Goal: Task Accomplishment & Management: Complete application form

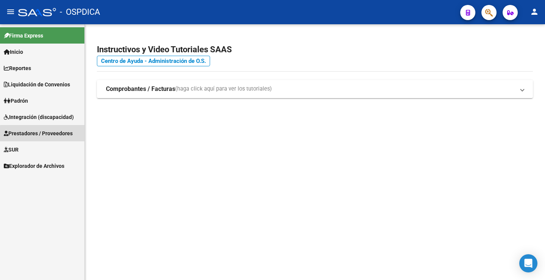
click at [56, 135] on span "Prestadores / Proveedores" at bounding box center [38, 133] width 69 height 8
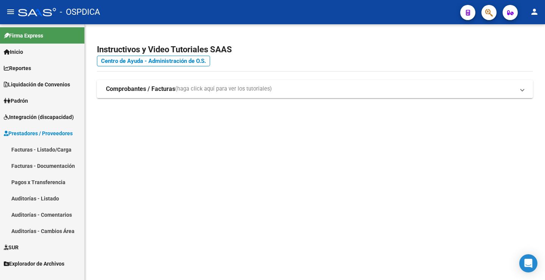
click at [42, 146] on link "Facturas - Listado/Carga" at bounding box center [42, 149] width 84 height 16
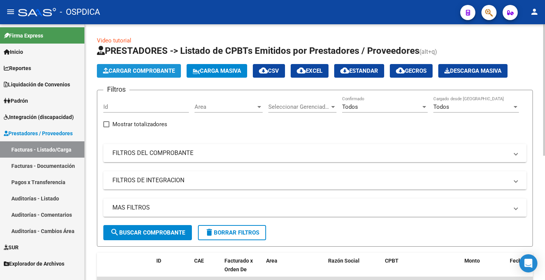
click at [162, 70] on span "Cargar Comprobante" at bounding box center [139, 70] width 72 height 7
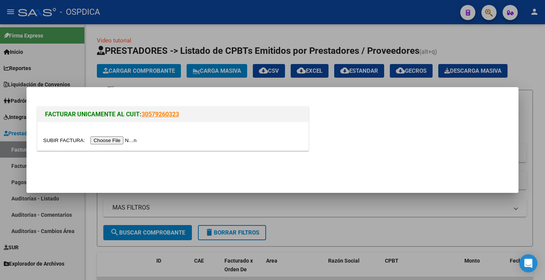
click at [122, 141] on input "file" at bounding box center [91, 140] width 96 height 8
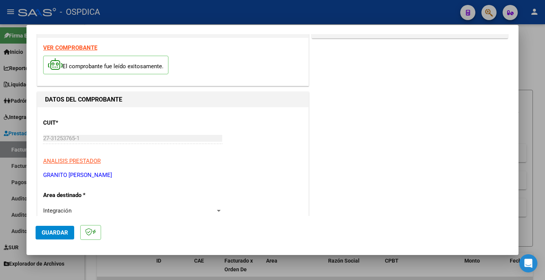
scroll to position [21, 0]
click at [78, 50] on strong "VER COMPROBANTE" at bounding box center [70, 48] width 54 height 7
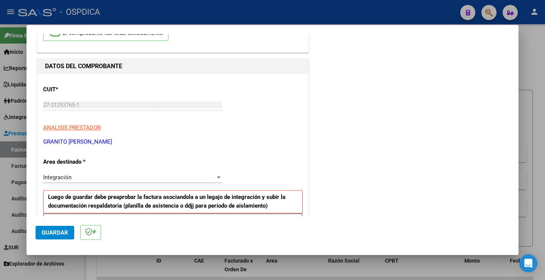
scroll to position [97, 0]
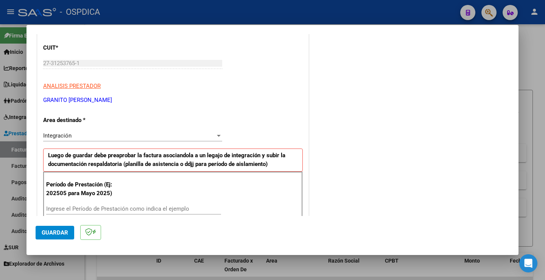
click at [75, 208] on input "Ingrese el Período de Prestación como indica el ejemplo" at bounding box center [133, 208] width 175 height 7
type input "202509"
click at [51, 230] on span "Guardar" at bounding box center [55, 232] width 26 height 7
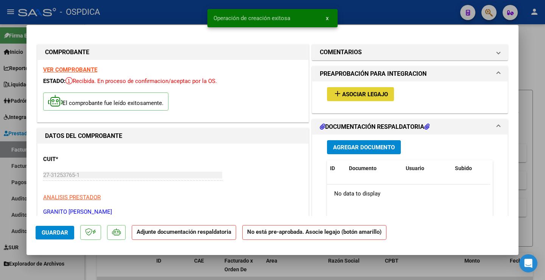
click at [354, 93] on span "Asociar Legajo" at bounding box center [365, 94] width 46 height 7
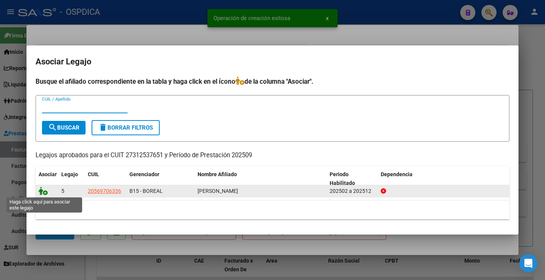
click at [42, 191] on icon at bounding box center [43, 191] width 9 height 8
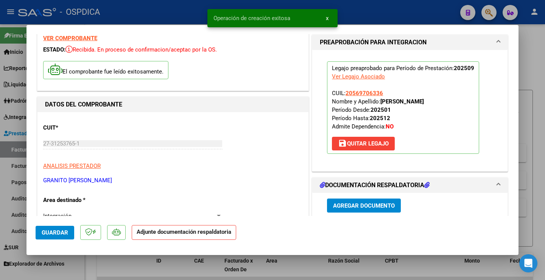
scroll to position [114, 0]
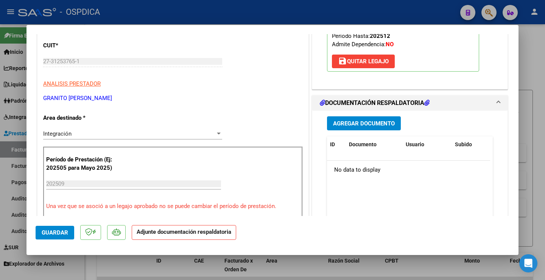
click at [361, 121] on span "Agregar Documento" at bounding box center [364, 123] width 62 height 7
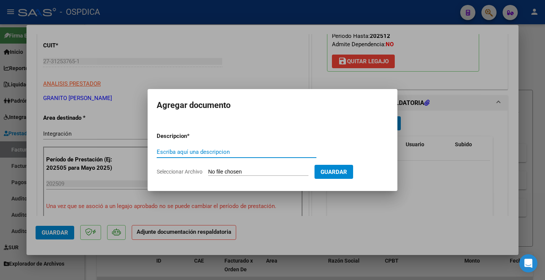
click at [190, 154] on input "Escriba aquí una descripcion" at bounding box center [237, 151] width 160 height 7
type input "p"
type input "PLANILLA"
click at [223, 170] on input "Seleccionar Archivo" at bounding box center [258, 171] width 100 height 7
type input "C:\fakepath\27312537651_11_2_192_Planilla de Asistencia_2.pdf"
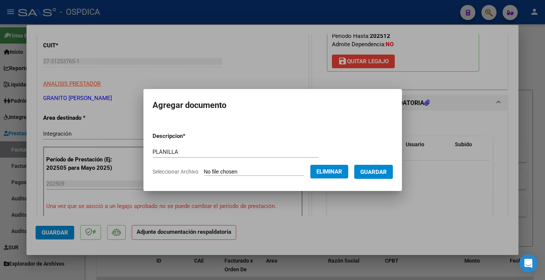
click at [383, 172] on span "Guardar" at bounding box center [373, 171] width 26 height 7
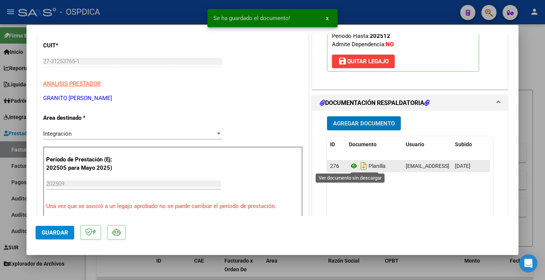
click at [351, 167] on icon at bounding box center [354, 165] width 10 height 9
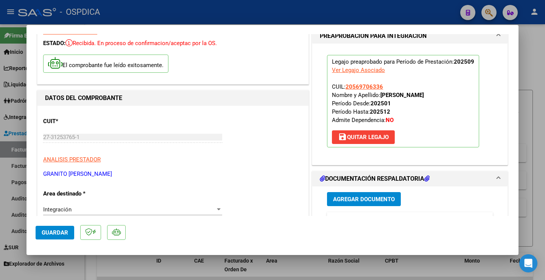
scroll to position [0, 0]
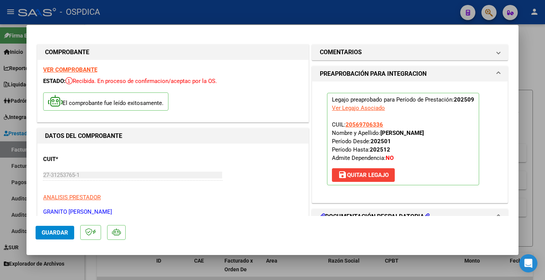
click at [79, 72] on strong "VER COMPROBANTE" at bounding box center [70, 69] width 54 height 7
click at [69, 70] on strong "VER COMPROBANTE" at bounding box center [70, 69] width 54 height 7
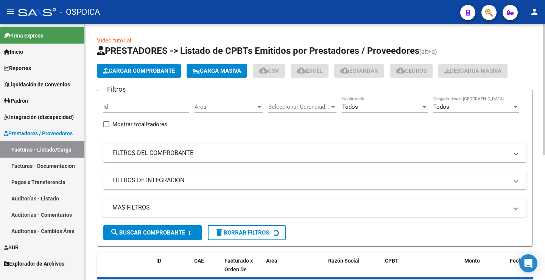
click at [132, 68] on span "Cargar Comprobante" at bounding box center [139, 70] width 72 height 7
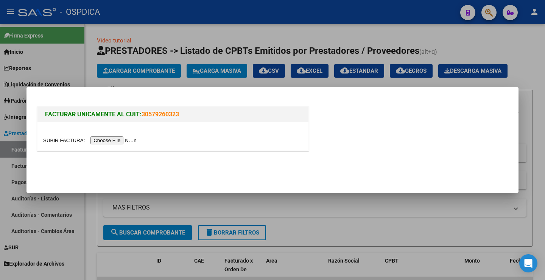
click at [117, 137] on input "file" at bounding box center [91, 140] width 96 height 8
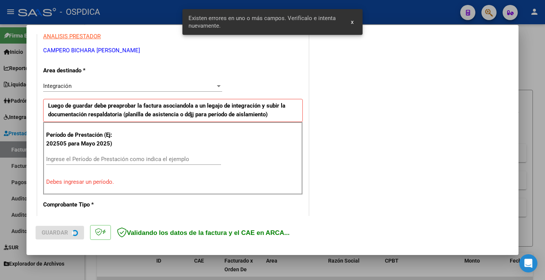
scroll to position [173, 0]
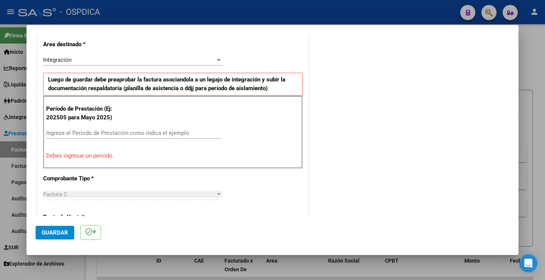
click at [109, 130] on input "Ingrese el Período de Prestación como indica el ejemplo" at bounding box center [133, 132] width 175 height 7
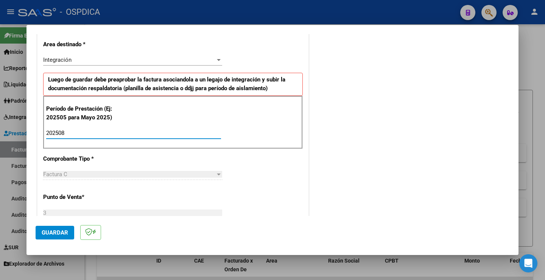
type input "202508"
click at [63, 233] on span "Guardar" at bounding box center [55, 232] width 26 height 7
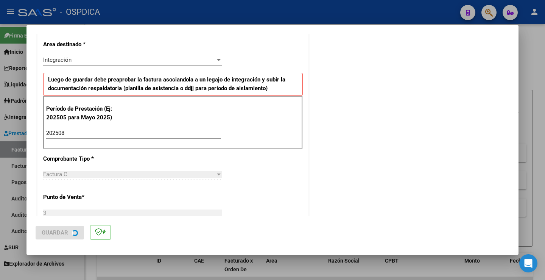
scroll to position [0, 0]
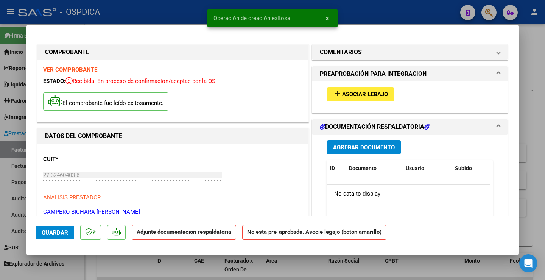
click at [349, 97] on span "Asociar Legajo" at bounding box center [365, 94] width 46 height 7
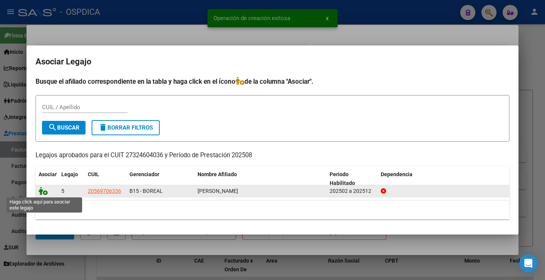
click at [44, 191] on icon at bounding box center [43, 191] width 9 height 8
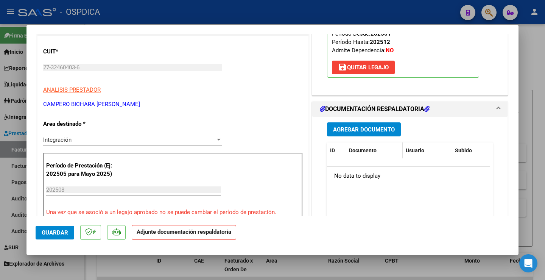
scroll to position [114, 0]
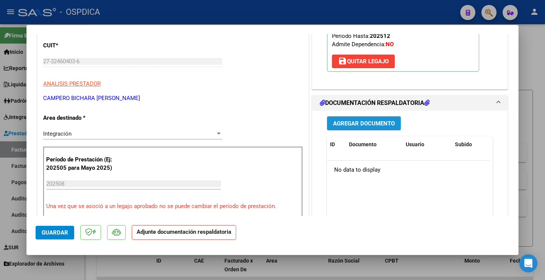
click at [357, 120] on span "Agregar Documento" at bounding box center [364, 123] width 62 height 7
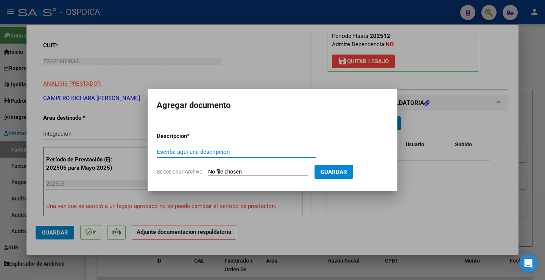
click at [231, 150] on input "Escriba aquí una descripcion" at bounding box center [237, 151] width 160 height 7
type input "PLANILLA"
click at [234, 171] on input "Seleccionar Archivo" at bounding box center [258, 171] width 100 height 7
type input "C:\fakepath\27324604036_11_3_537_Planilla de Asistencia_2.pdf"
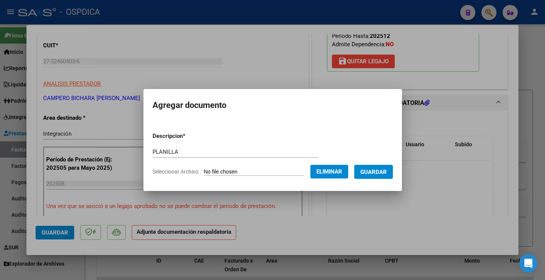
click at [380, 169] on span "Guardar" at bounding box center [373, 171] width 26 height 7
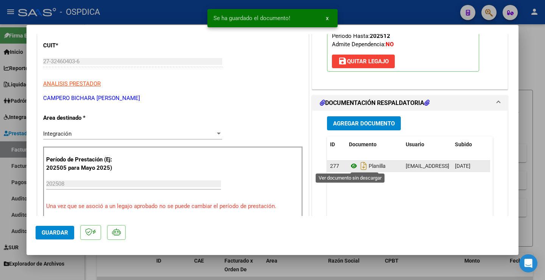
click at [349, 164] on icon at bounding box center [354, 165] width 10 height 9
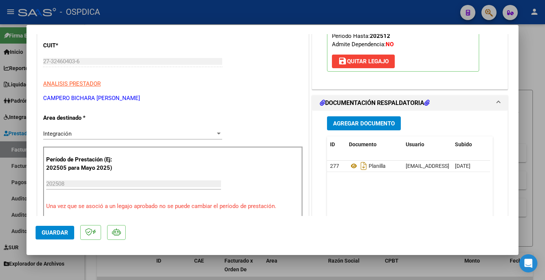
click at [48, 231] on span "Guardar" at bounding box center [55, 232] width 26 height 7
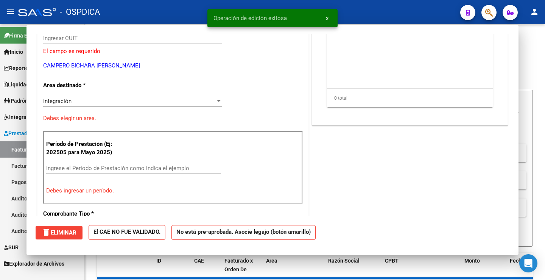
scroll to position [0, 0]
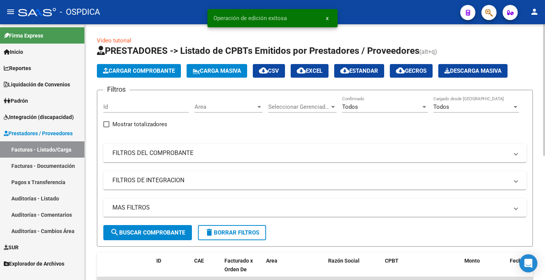
click at [143, 71] on span "Cargar Comprobante" at bounding box center [139, 70] width 72 height 7
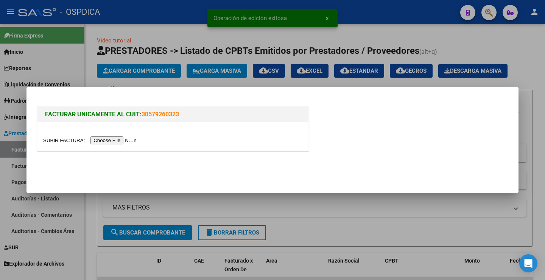
click at [123, 139] on input "file" at bounding box center [91, 140] width 96 height 8
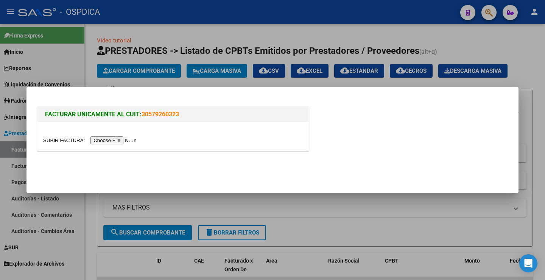
click at [112, 140] on input "file" at bounding box center [91, 140] width 96 height 8
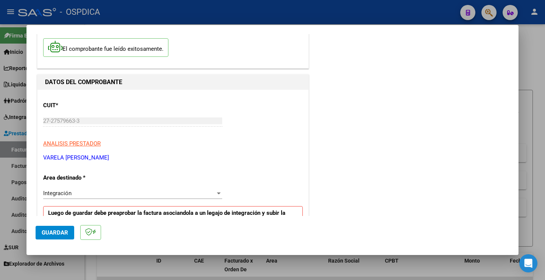
scroll to position [21, 0]
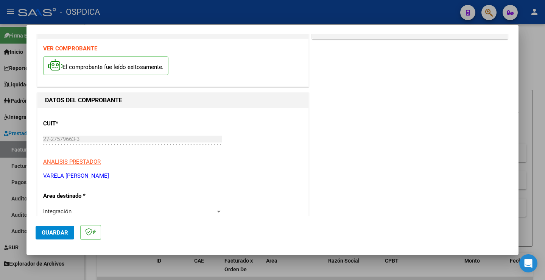
click at [79, 47] on strong "VER COMPROBANTE" at bounding box center [70, 48] width 54 height 7
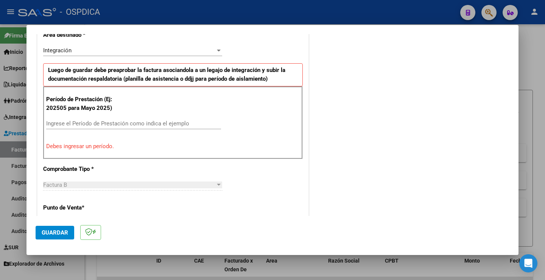
scroll to position [210, 0]
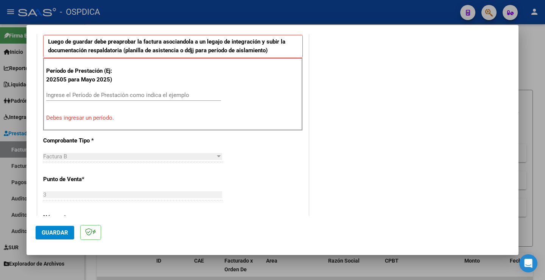
click at [77, 92] on input "Ingrese el Período de Prestación como indica el ejemplo" at bounding box center [133, 95] width 175 height 7
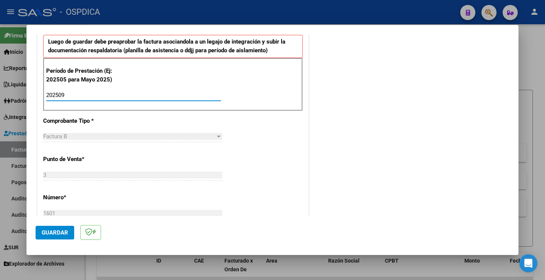
type input "202509"
click at [54, 228] on button "Guardar" at bounding box center [55, 233] width 39 height 14
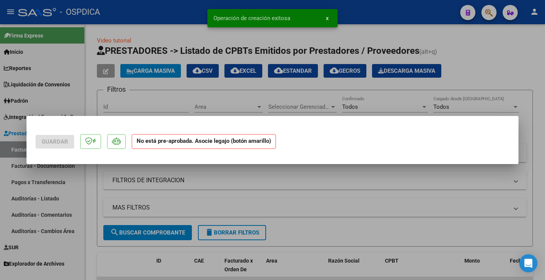
scroll to position [0, 0]
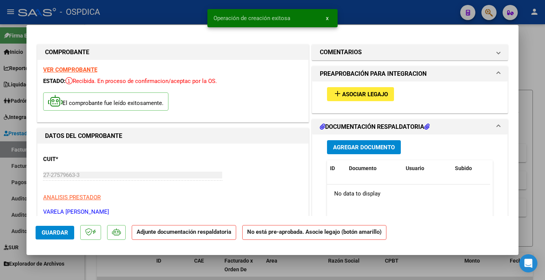
click at [354, 95] on span "Asociar Legajo" at bounding box center [365, 94] width 46 height 7
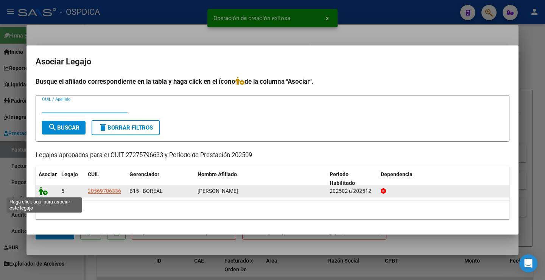
click at [42, 190] on icon at bounding box center [43, 191] width 9 height 8
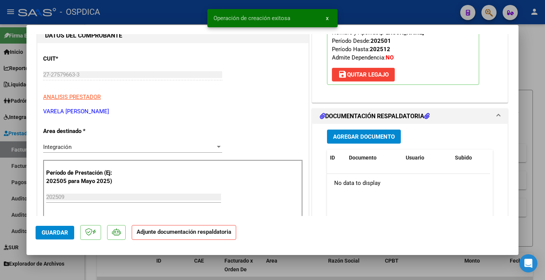
scroll to position [151, 0]
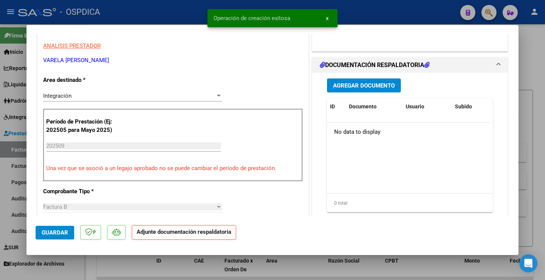
click at [358, 84] on span "Agregar Documento" at bounding box center [364, 85] width 62 height 7
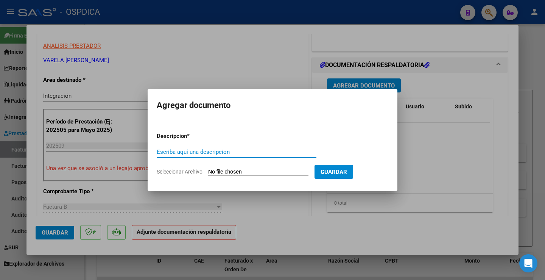
click at [242, 151] on input "Escriba aquí una descripcion" at bounding box center [237, 151] width 160 height 7
type input "PLANILLA"
click at [248, 168] on input "Seleccionar Archivo" at bounding box center [258, 171] width 100 height 7
type input "C:\fakepath\27275796633_6_3_1601_Planilla de Asistencia_2.pdf"
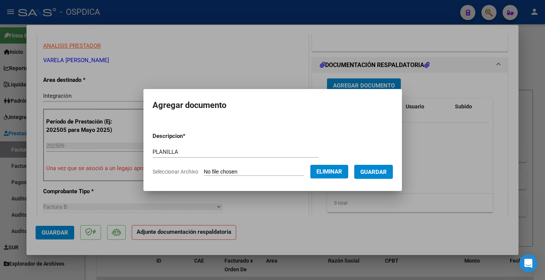
click at [387, 171] on span "Guardar" at bounding box center [373, 171] width 26 height 7
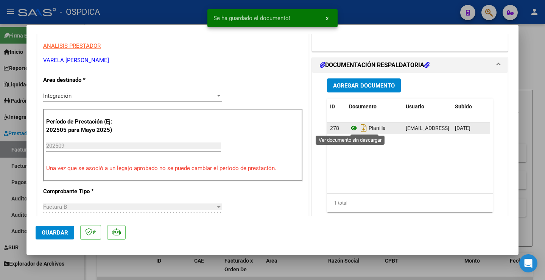
click at [350, 129] on icon at bounding box center [354, 127] width 10 height 9
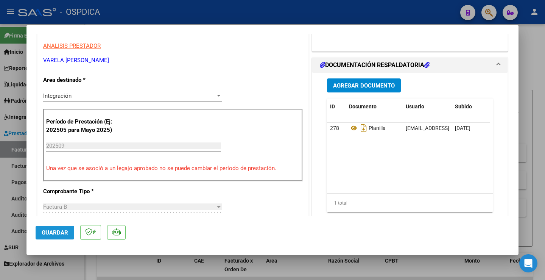
click at [59, 229] on span "Guardar" at bounding box center [55, 232] width 26 height 7
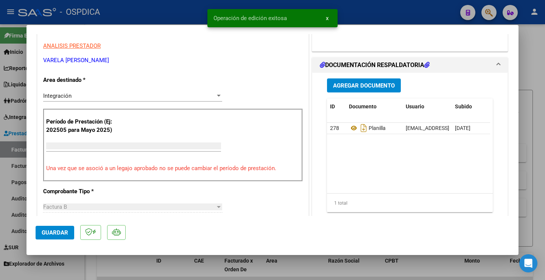
scroll to position [0, 0]
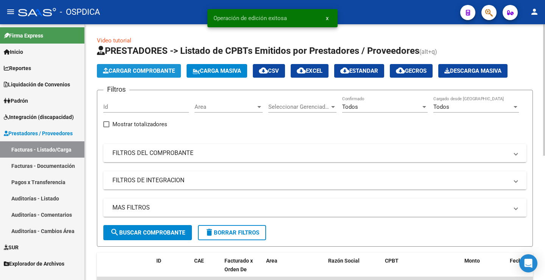
click at [132, 70] on span "Cargar Comprobante" at bounding box center [139, 70] width 72 height 7
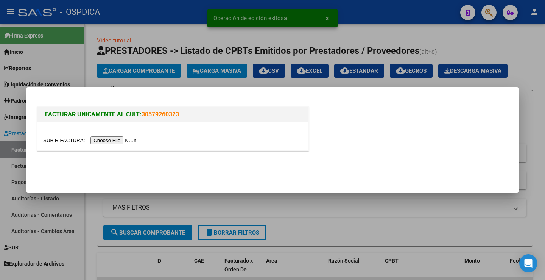
click at [127, 143] on input "file" at bounding box center [91, 140] width 96 height 8
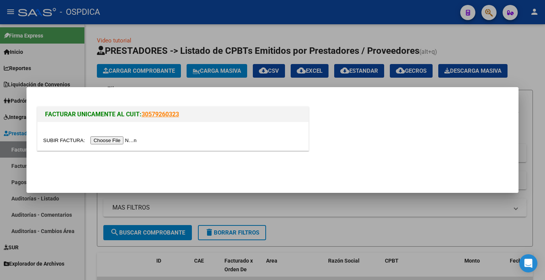
click at [135, 140] on input "file" at bounding box center [91, 140] width 96 height 8
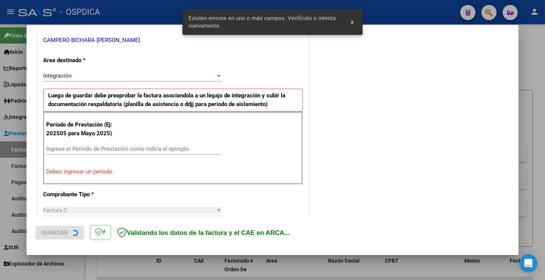
scroll to position [173, 0]
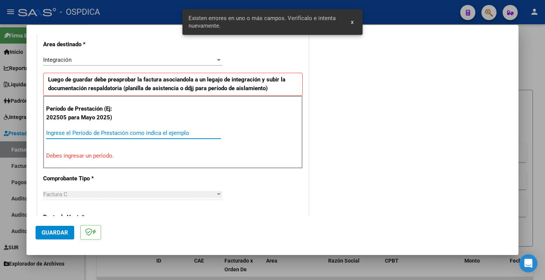
click at [65, 134] on input "Ingrese el Período de Prestación como indica el ejemplo" at bounding box center [133, 132] width 175 height 7
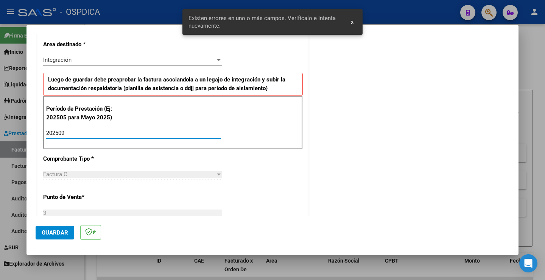
type input "202509"
click at [61, 230] on span "Guardar" at bounding box center [55, 232] width 26 height 7
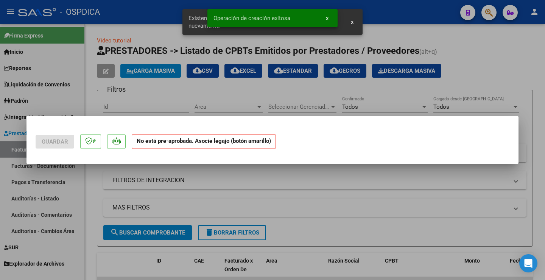
scroll to position [0, 0]
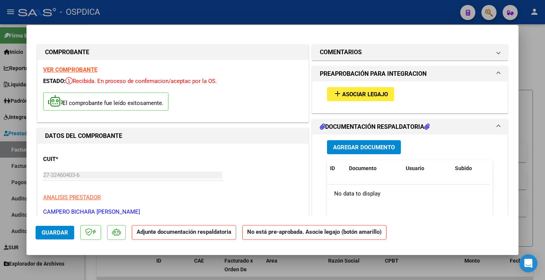
click at [345, 100] on button "add Asociar Legajo" at bounding box center [360, 94] width 67 height 14
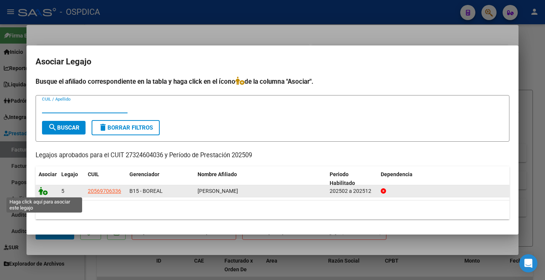
click at [39, 191] on icon at bounding box center [43, 191] width 9 height 8
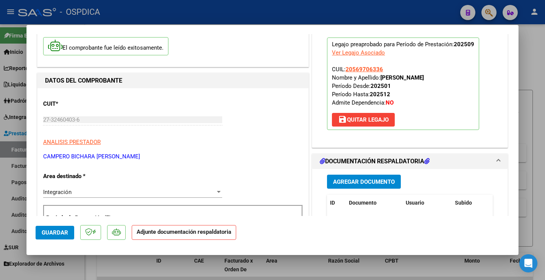
scroll to position [76, 0]
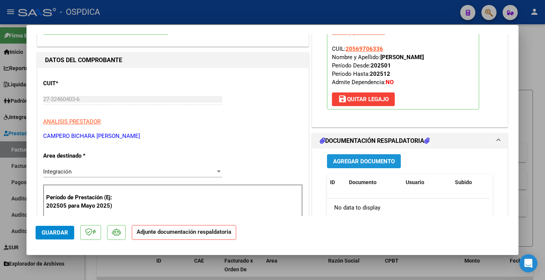
click at [367, 163] on span "Agregar Documento" at bounding box center [364, 161] width 62 height 7
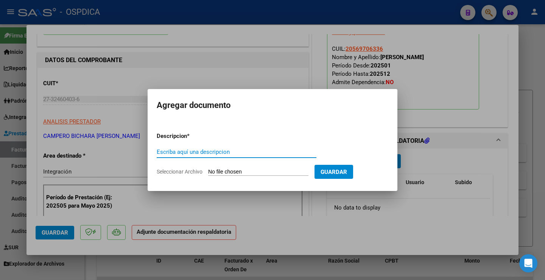
click at [248, 155] on div "Escriba aquí una descripcion" at bounding box center [237, 151] width 160 height 11
click at [245, 152] on input "Escriba aquí una descripcion" at bounding box center [237, 151] width 160 height 7
type input "PLANILLA"
click at [246, 170] on input "Seleccionar Archivo" at bounding box center [258, 171] width 100 height 7
type input "C:\fakepath\27324604036_11_3_538_Planilla de Asistencia_2.pdf"
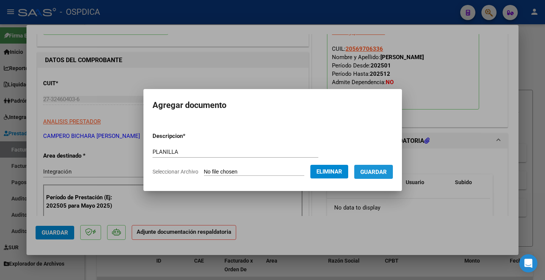
click at [384, 173] on span "Guardar" at bounding box center [373, 171] width 26 height 7
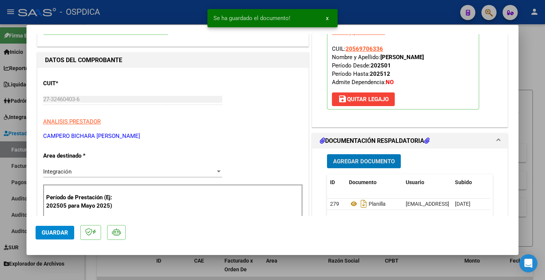
scroll to position [114, 0]
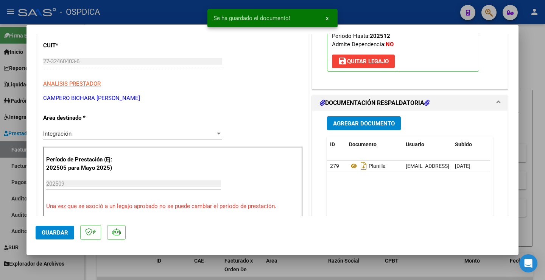
click at [351, 160] on datatable-header "ID Documento Usuario Subido Acción" at bounding box center [408, 148] width 163 height 24
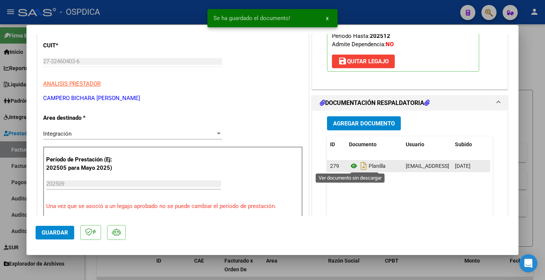
click at [349, 167] on icon at bounding box center [354, 165] width 10 height 9
